Goal: Information Seeking & Learning: Learn about a topic

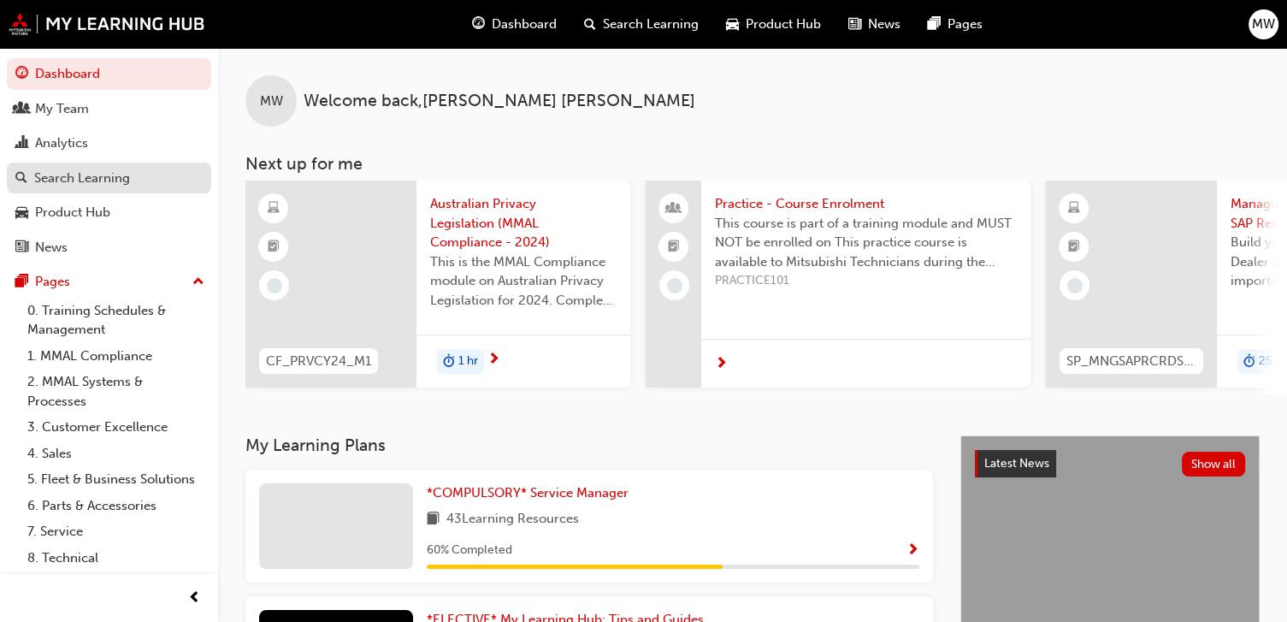
click at [55, 178] on div "Search Learning" at bounding box center [82, 178] width 96 height 20
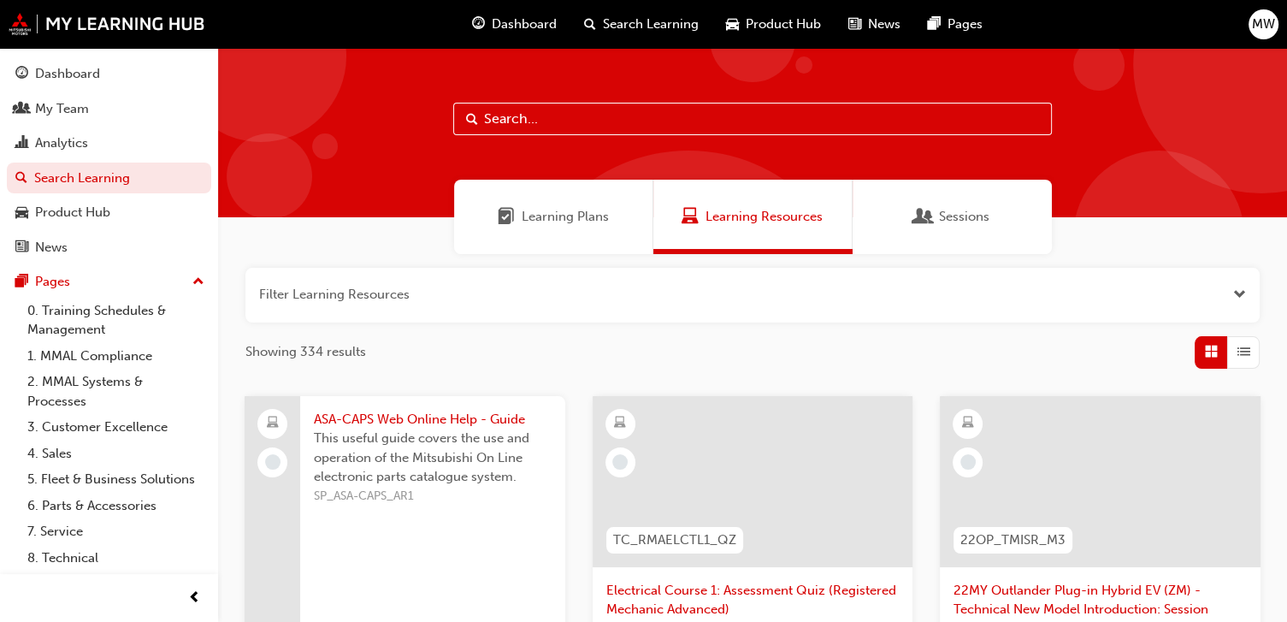
click at [603, 115] on input "text" at bounding box center [752, 119] width 599 height 32
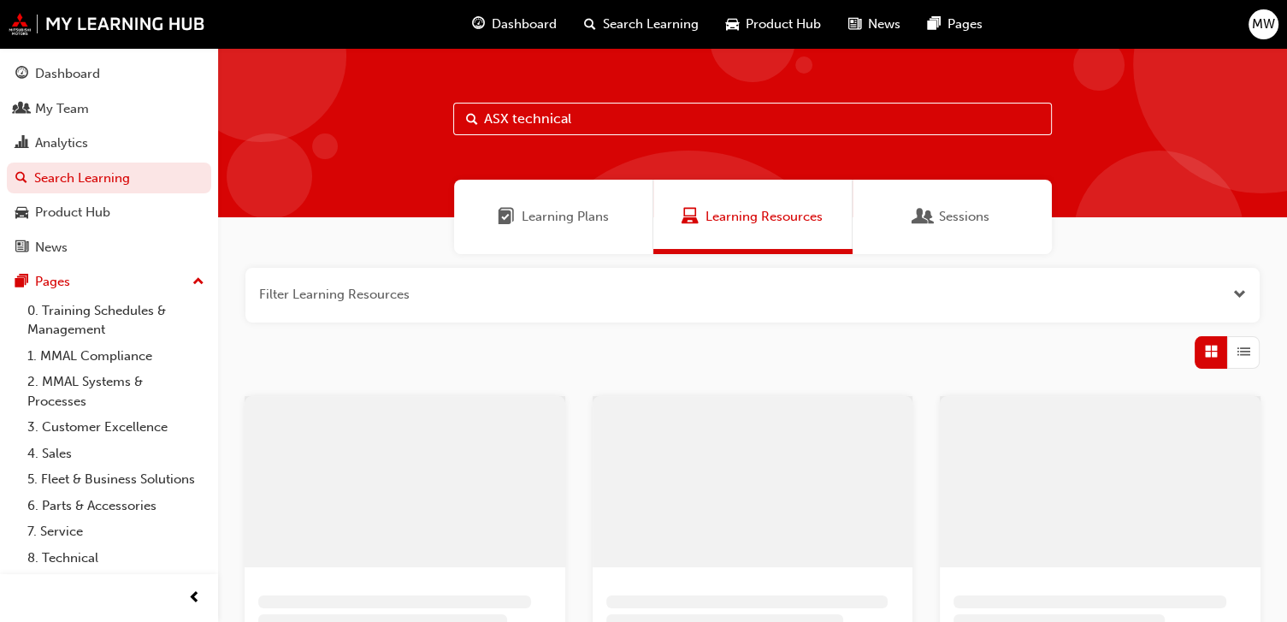
type input "ASX technical"
